Goal: Transaction & Acquisition: Purchase product/service

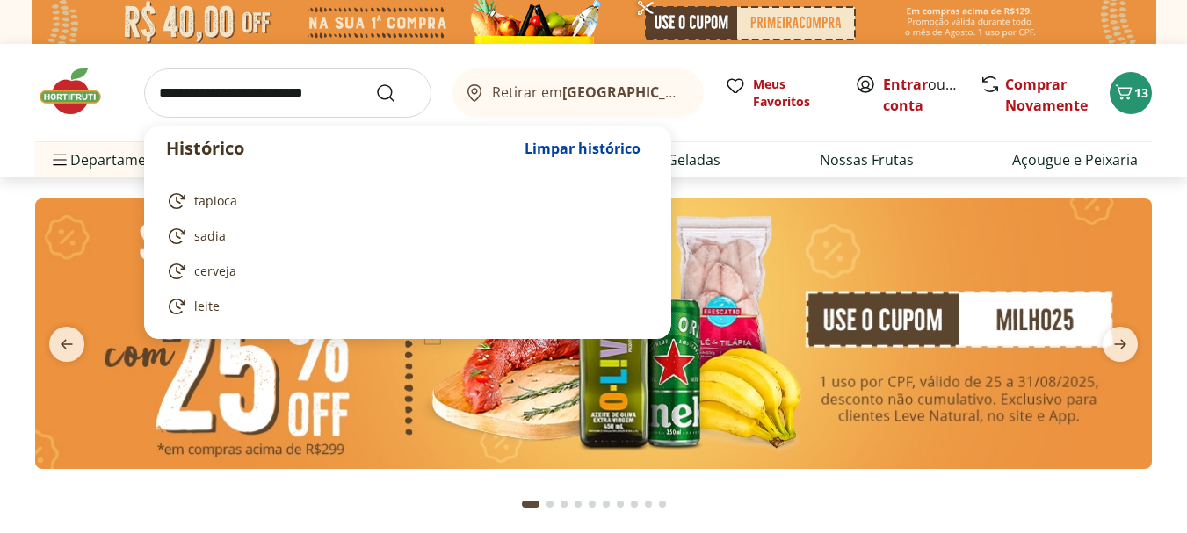
click at [208, 104] on input "search" at bounding box center [287, 93] width 287 height 49
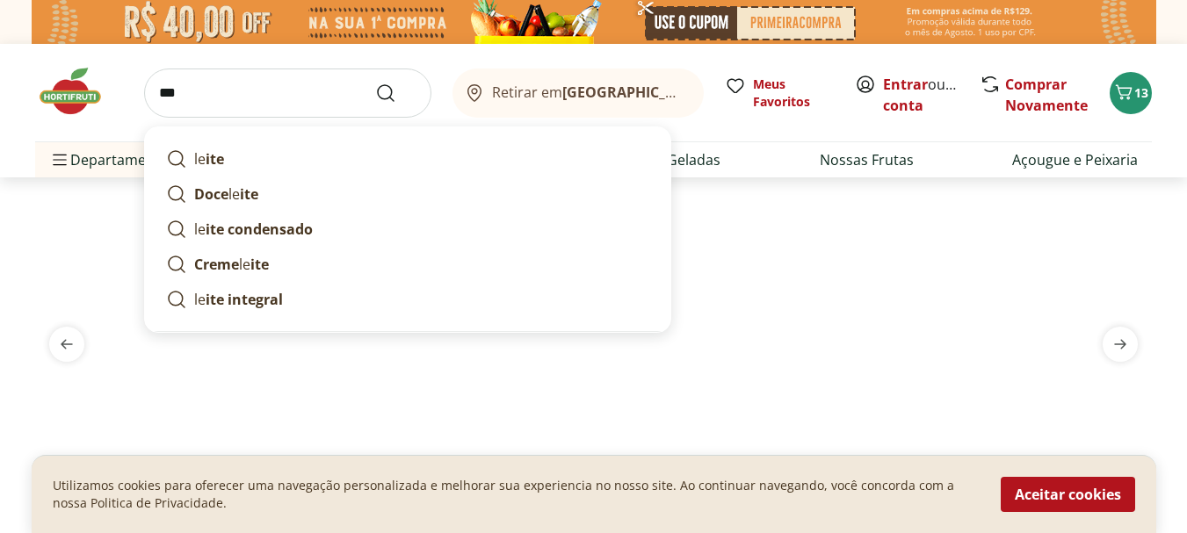
type input "****"
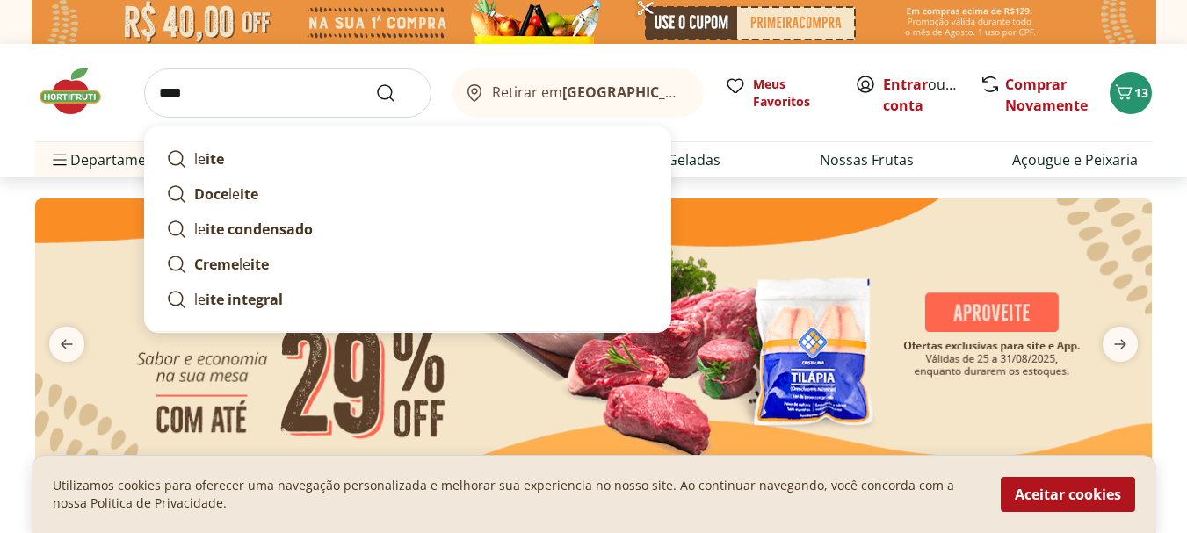
type input "*"
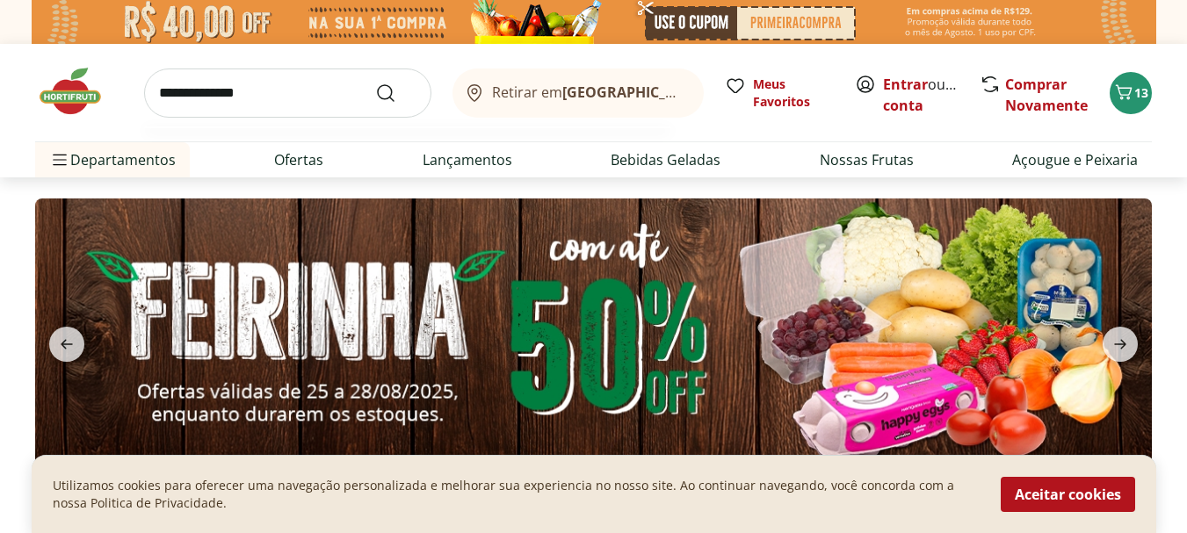
type input "**********"
click at [375, 83] on button "Submit Search" at bounding box center [396, 93] width 42 height 21
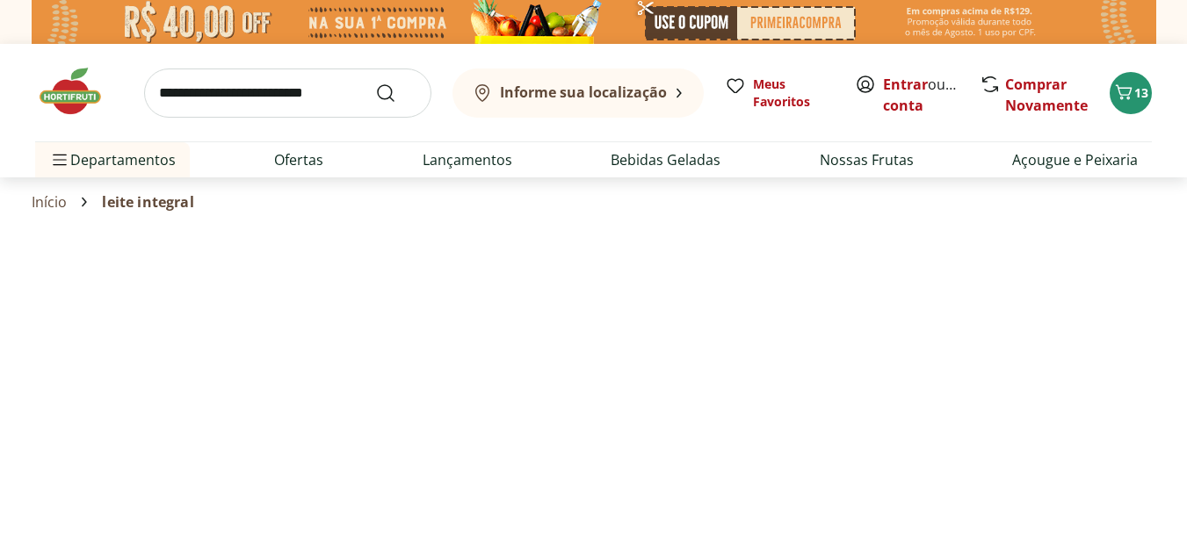
select select "**********"
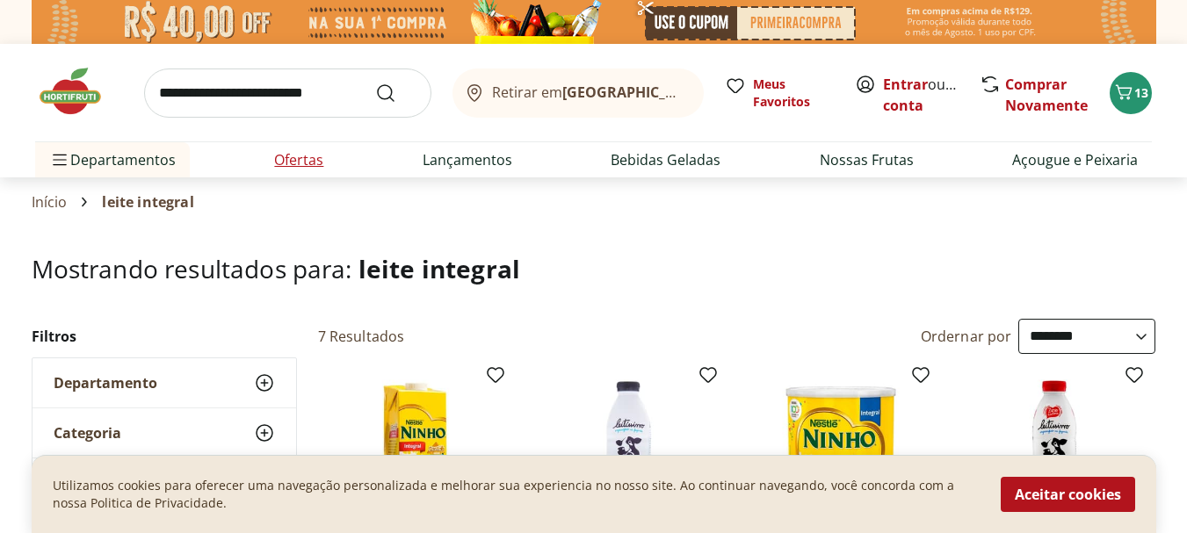
click at [294, 157] on link "Ofertas" at bounding box center [298, 159] width 49 height 21
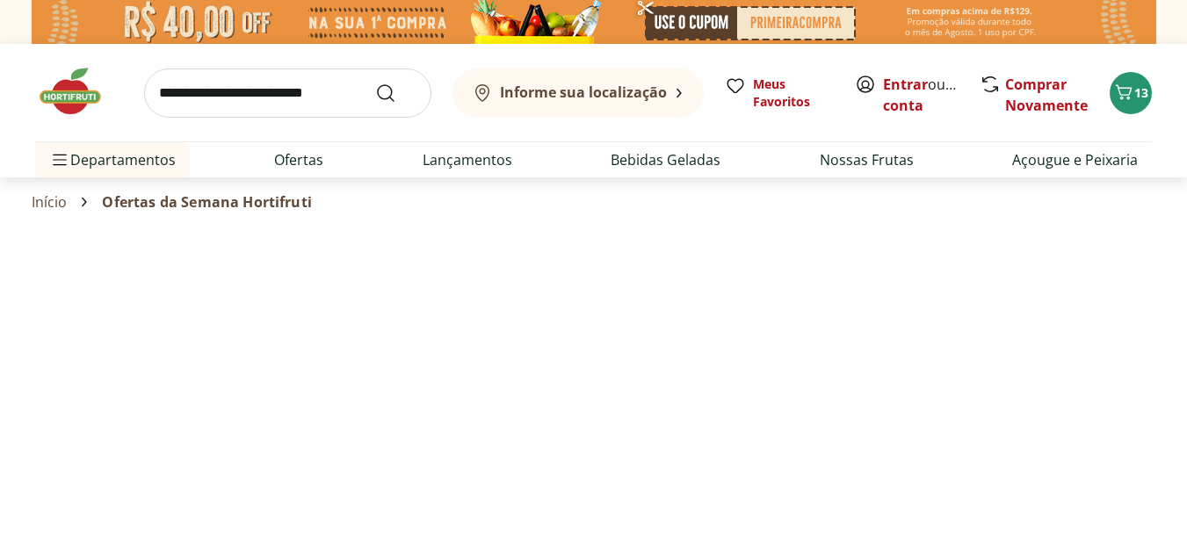
select select "**********"
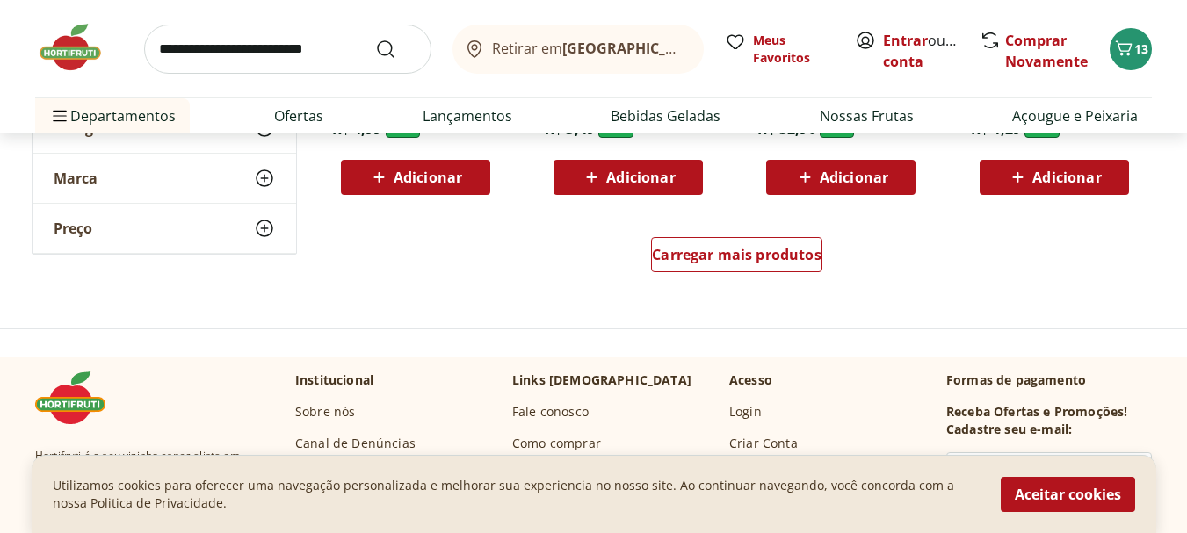
scroll to position [1266, 0]
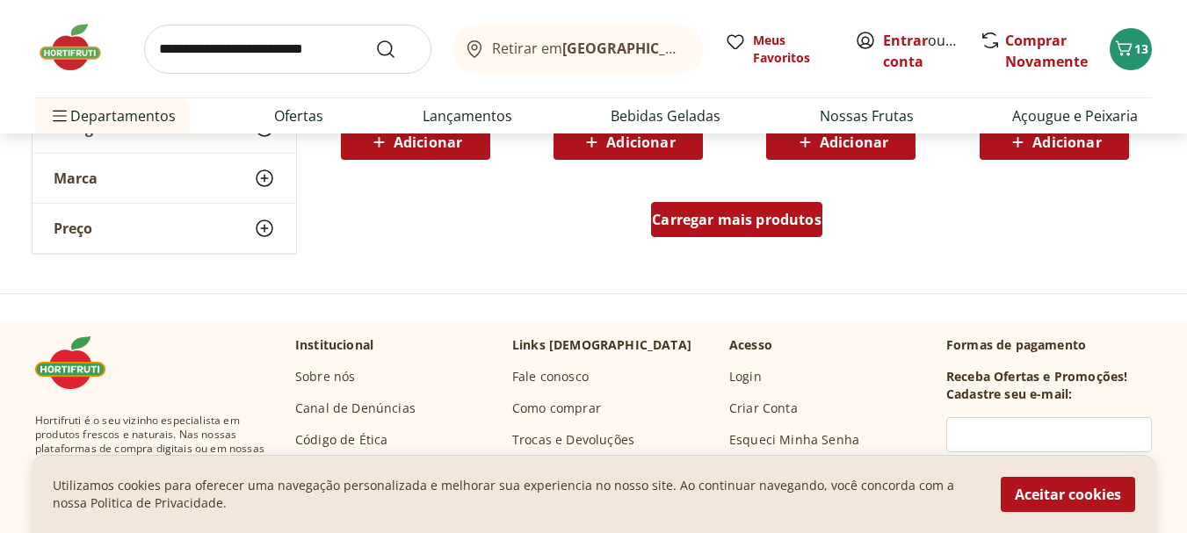
click at [688, 213] on span "Carregar mais produtos" at bounding box center [737, 220] width 170 height 14
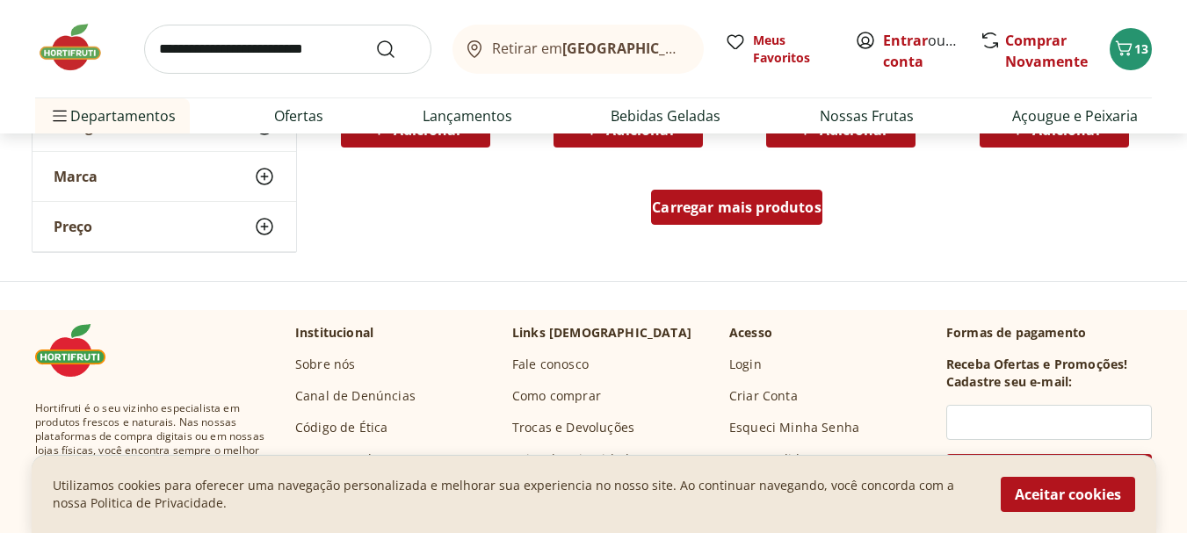
scroll to position [2426, 0]
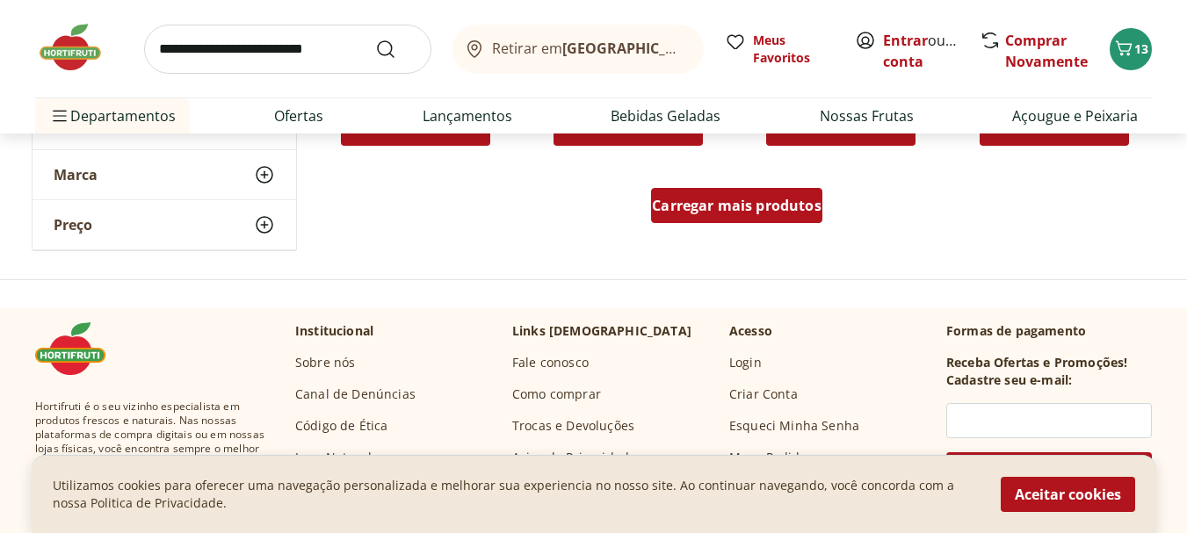
click at [708, 205] on span "Carregar mais produtos" at bounding box center [737, 206] width 170 height 14
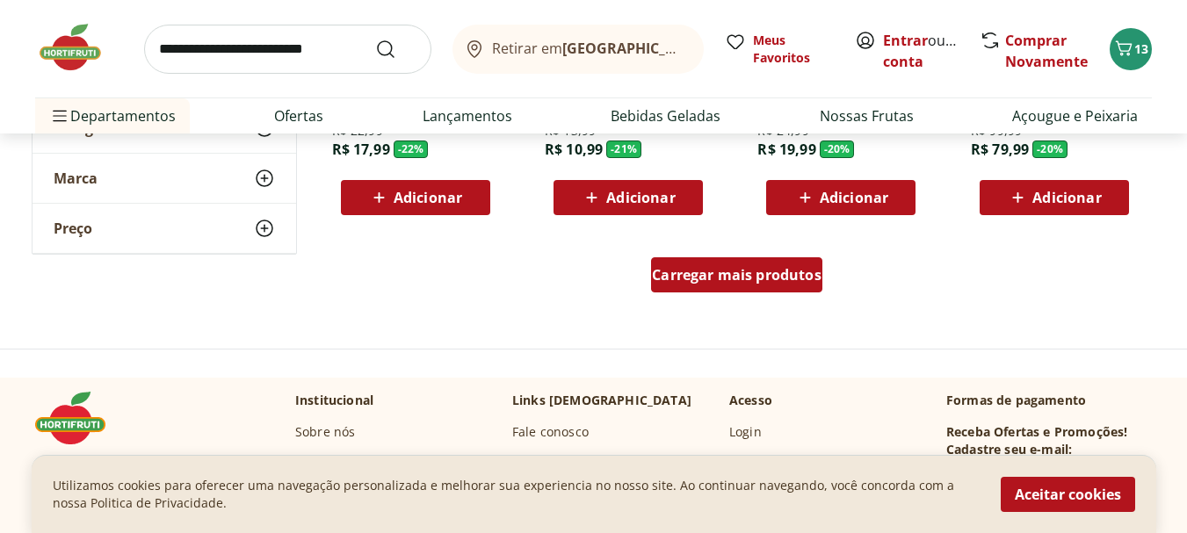
scroll to position [3586, 0]
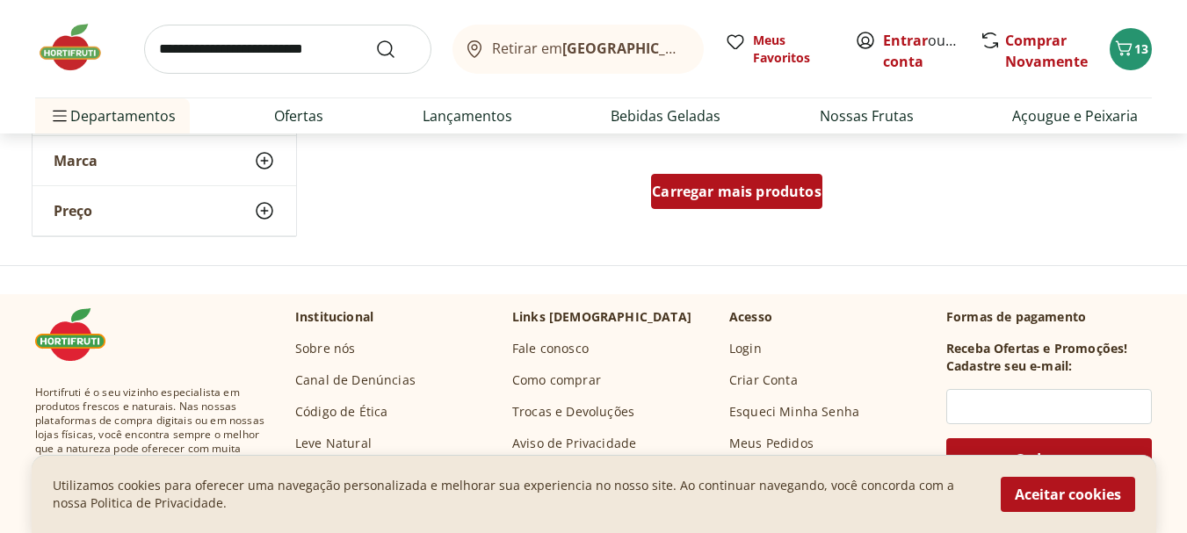
click at [729, 199] on span "Carregar mais produtos" at bounding box center [737, 192] width 170 height 14
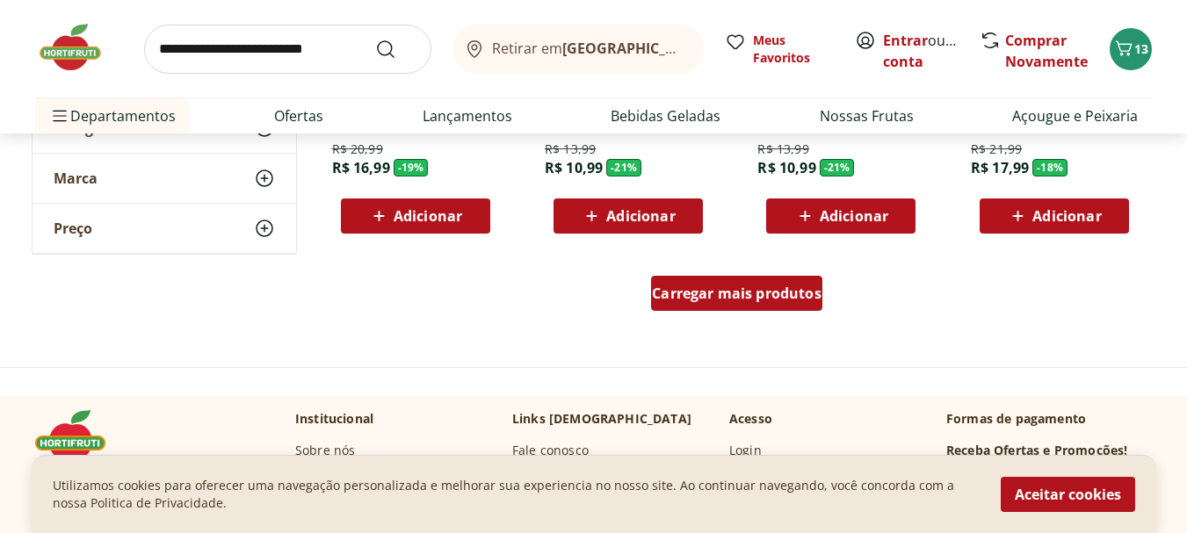
scroll to position [4711, 0]
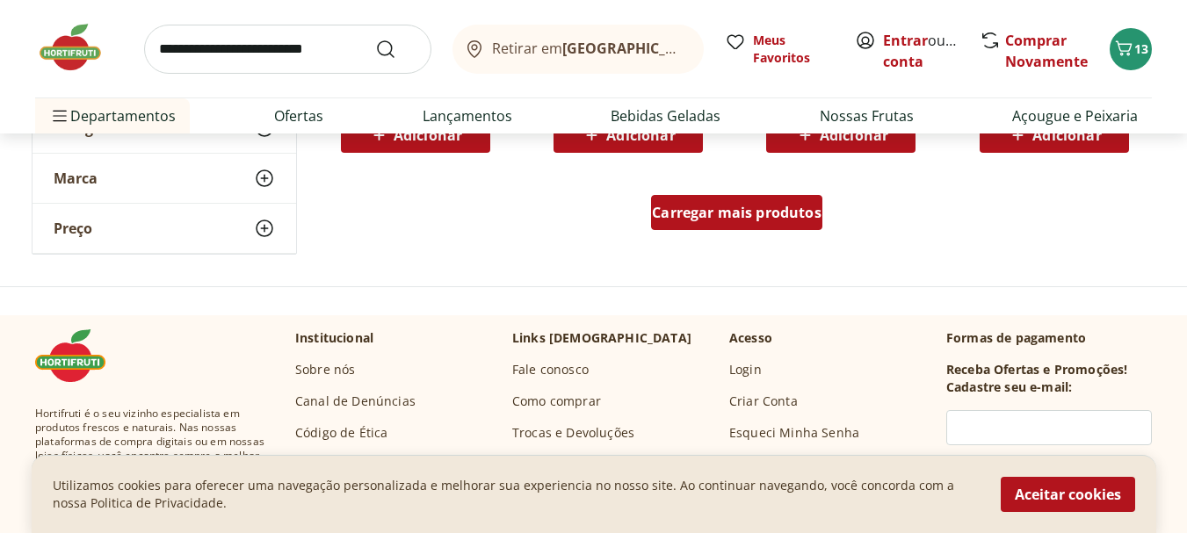
click at [738, 206] on span "Carregar mais produtos" at bounding box center [737, 213] width 170 height 14
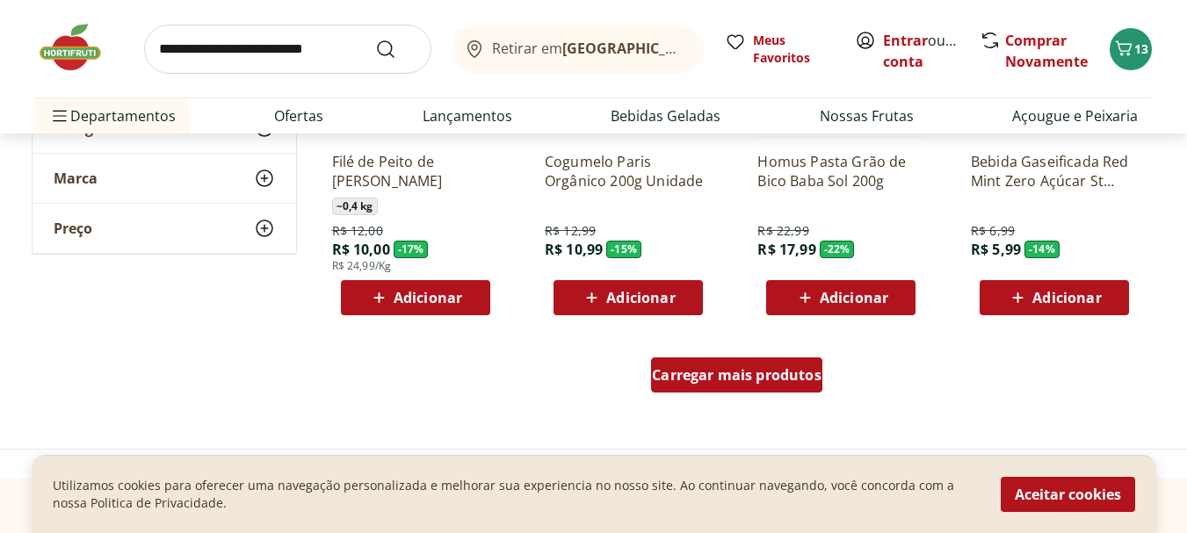
scroll to position [5695, 0]
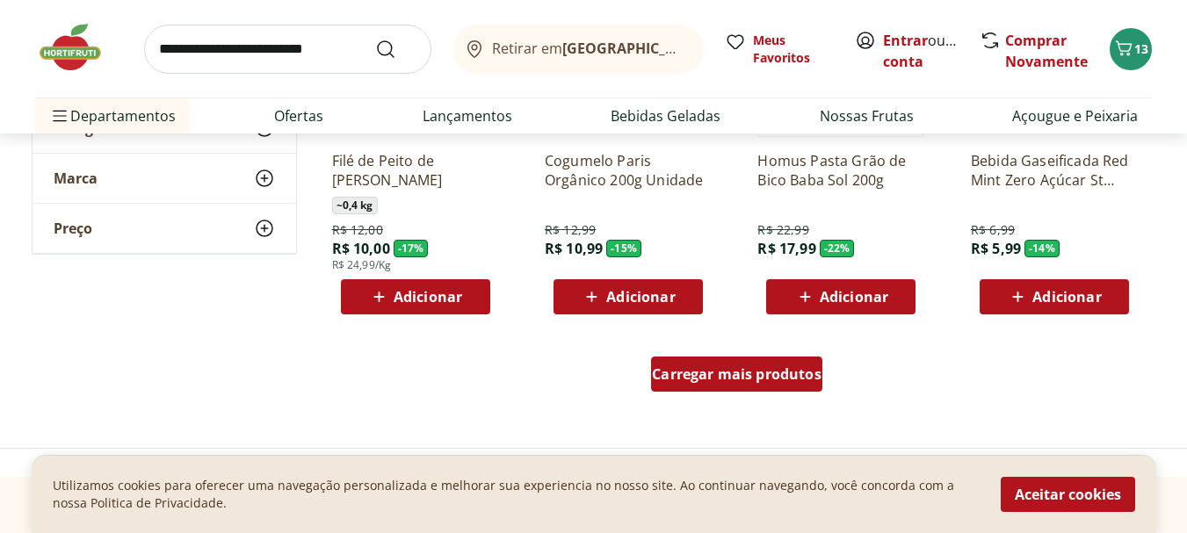
click at [745, 372] on span "Carregar mais produtos" at bounding box center [737, 374] width 170 height 14
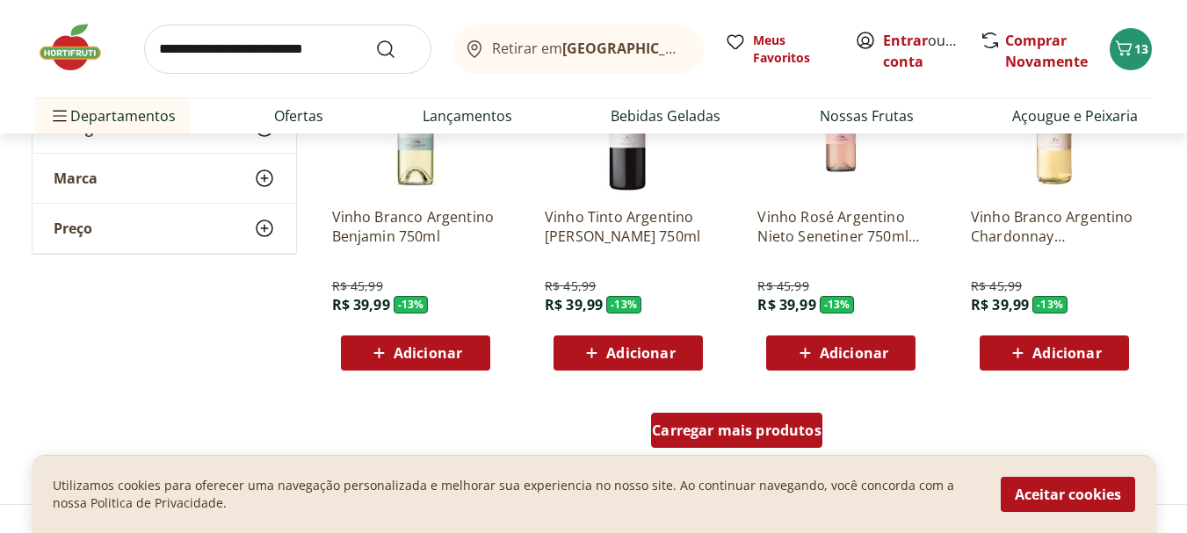
scroll to position [6960, 0]
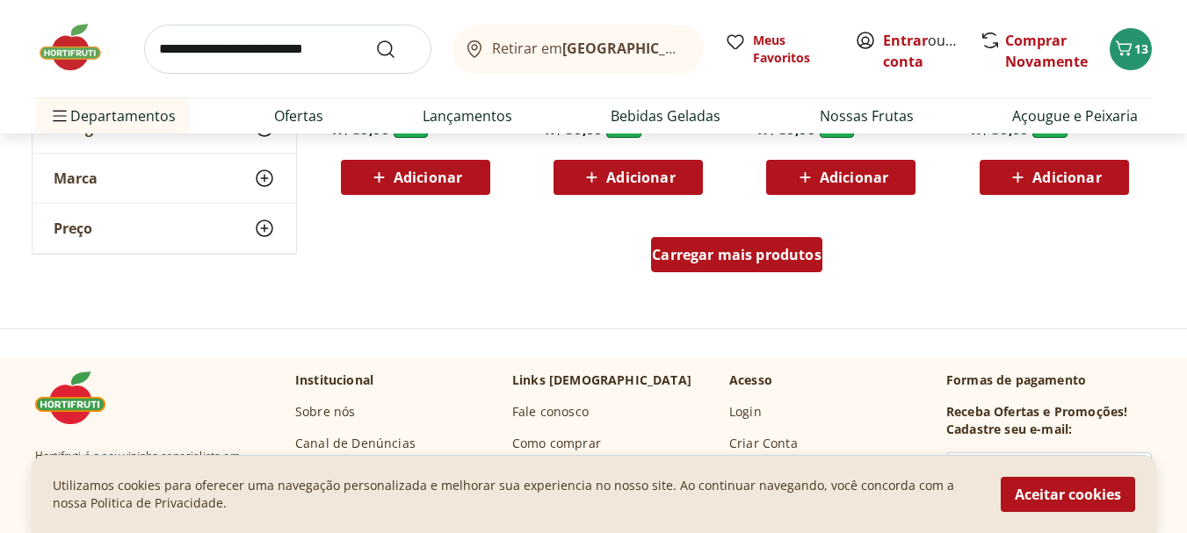
click at [716, 253] on span "Carregar mais produtos" at bounding box center [737, 255] width 170 height 14
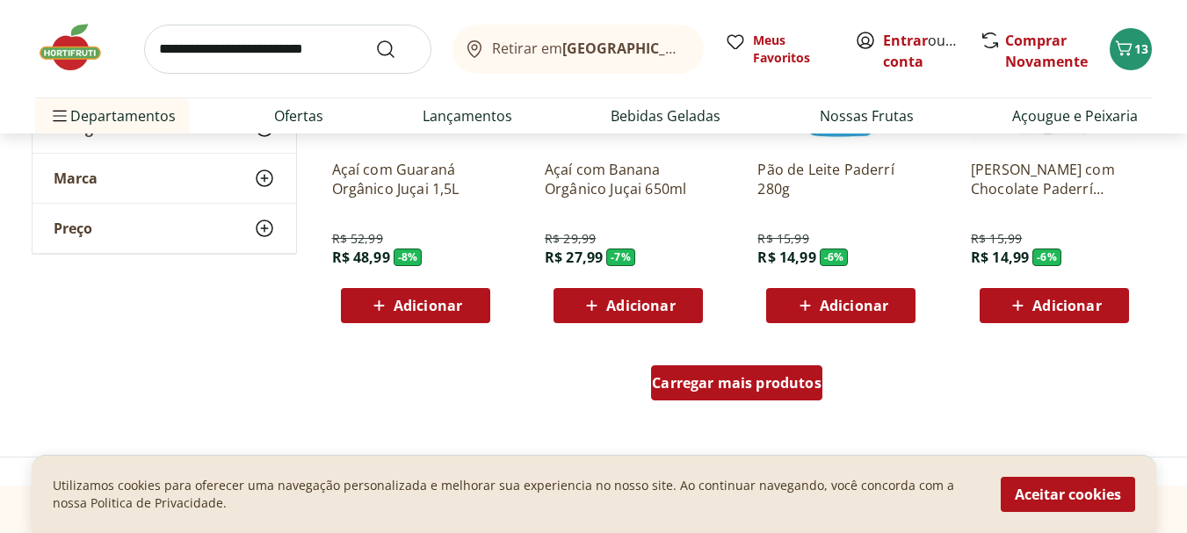
scroll to position [7980, 0]
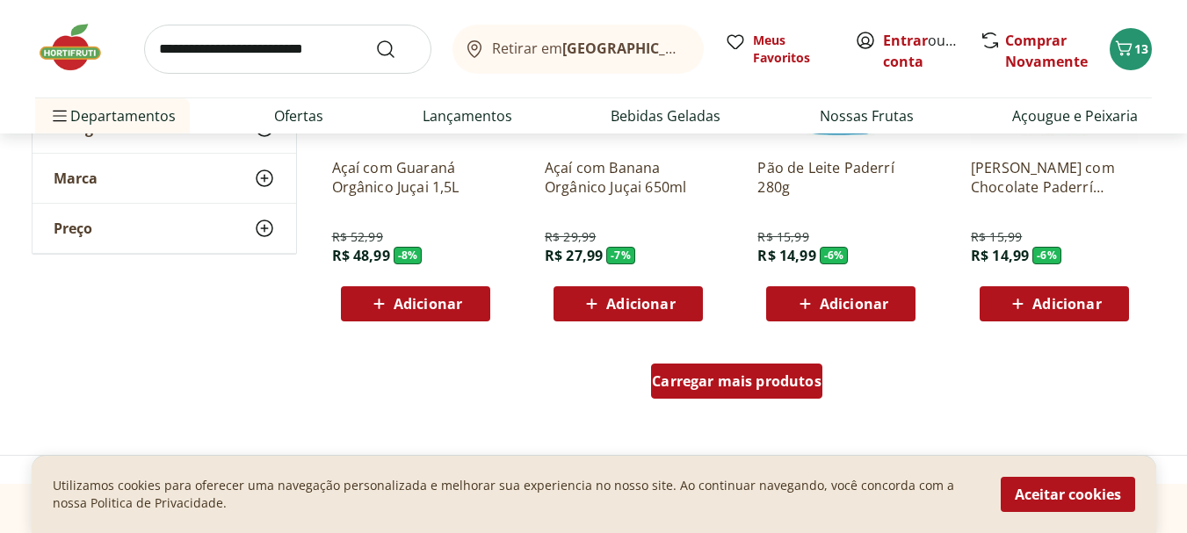
click at [735, 381] on span "Carregar mais produtos" at bounding box center [737, 381] width 170 height 14
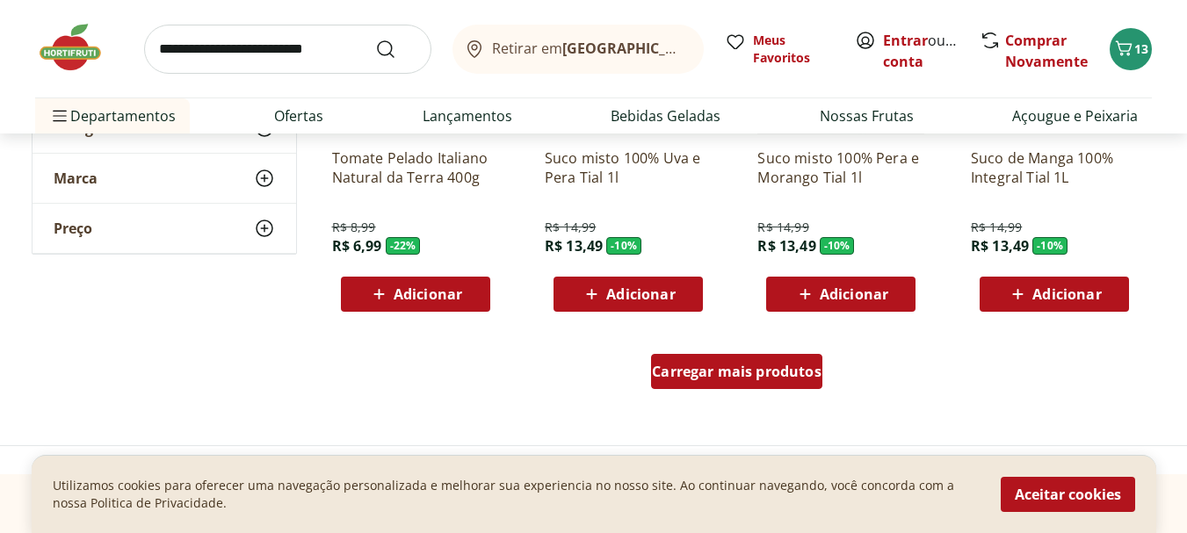
scroll to position [9140, 0]
